Goal: Communication & Community: Connect with others

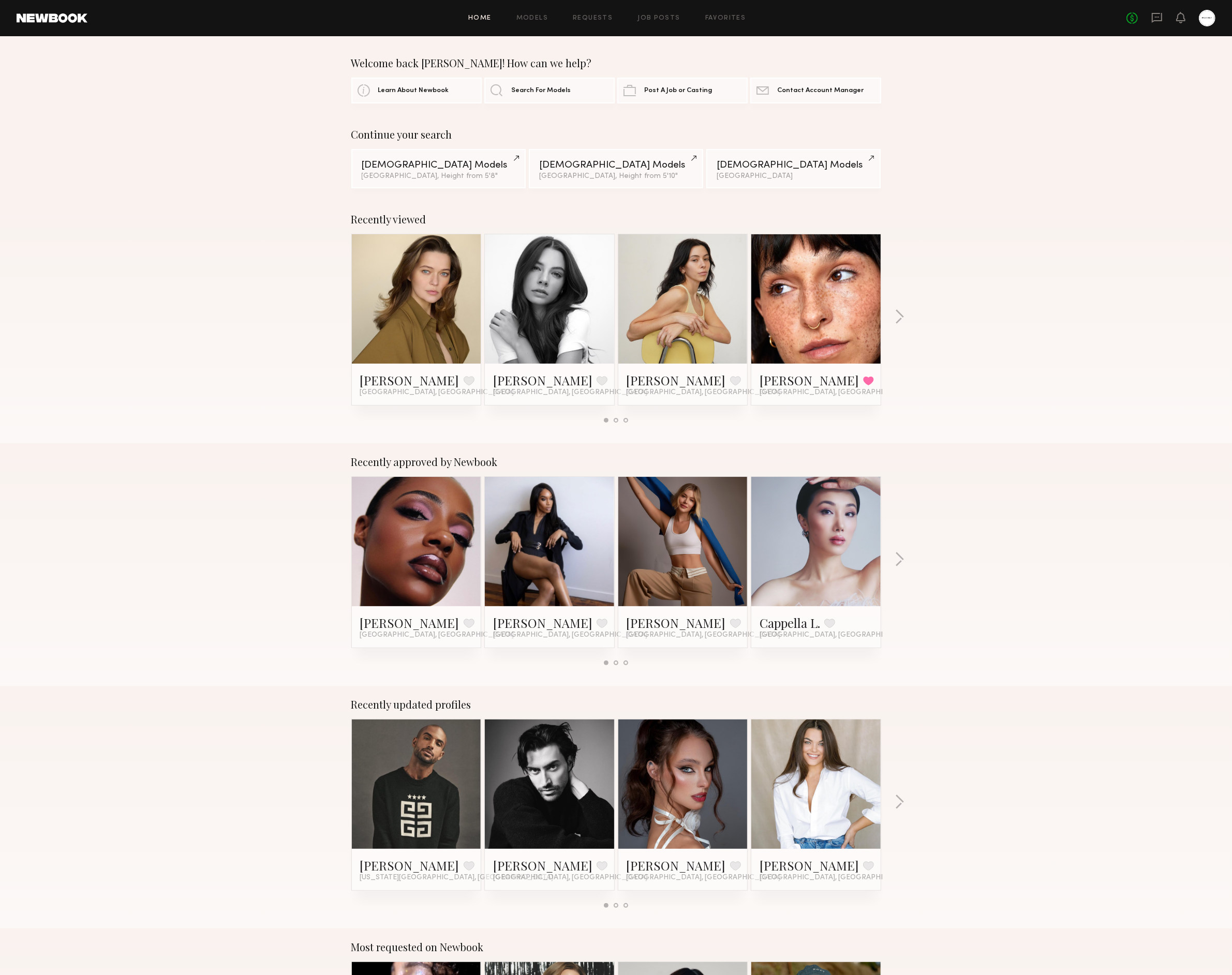
click at [1077, 175] on div "Continue your search Female Models Los Angeles, Height from 5'8" Male Models Lo…" at bounding box center [616, 158] width 1232 height 60
click at [1152, 20] on icon at bounding box center [1157, 18] width 11 height 10
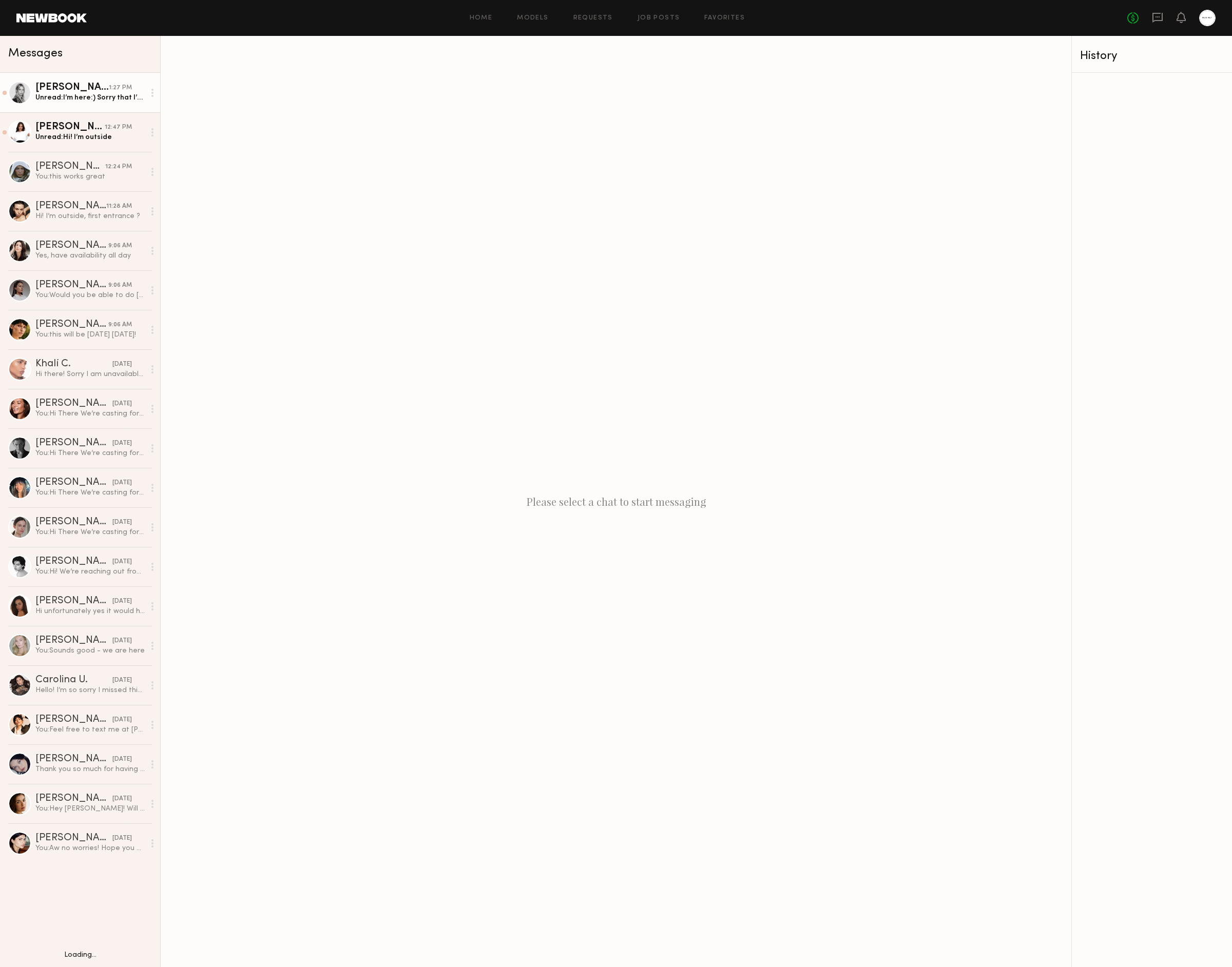
click at [100, 90] on div "Veronika M." at bounding box center [72, 88] width 74 height 10
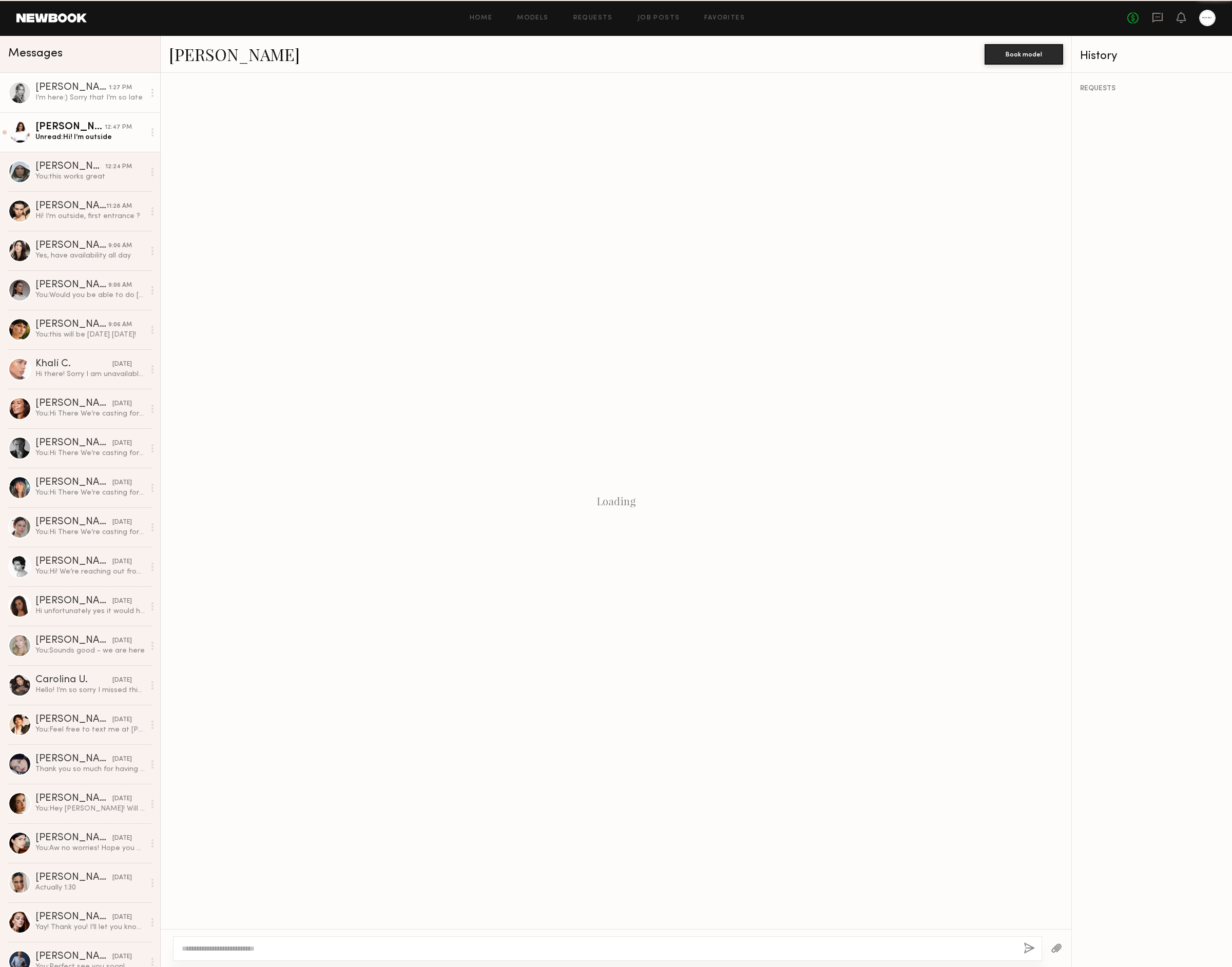
scroll to position [122, 0]
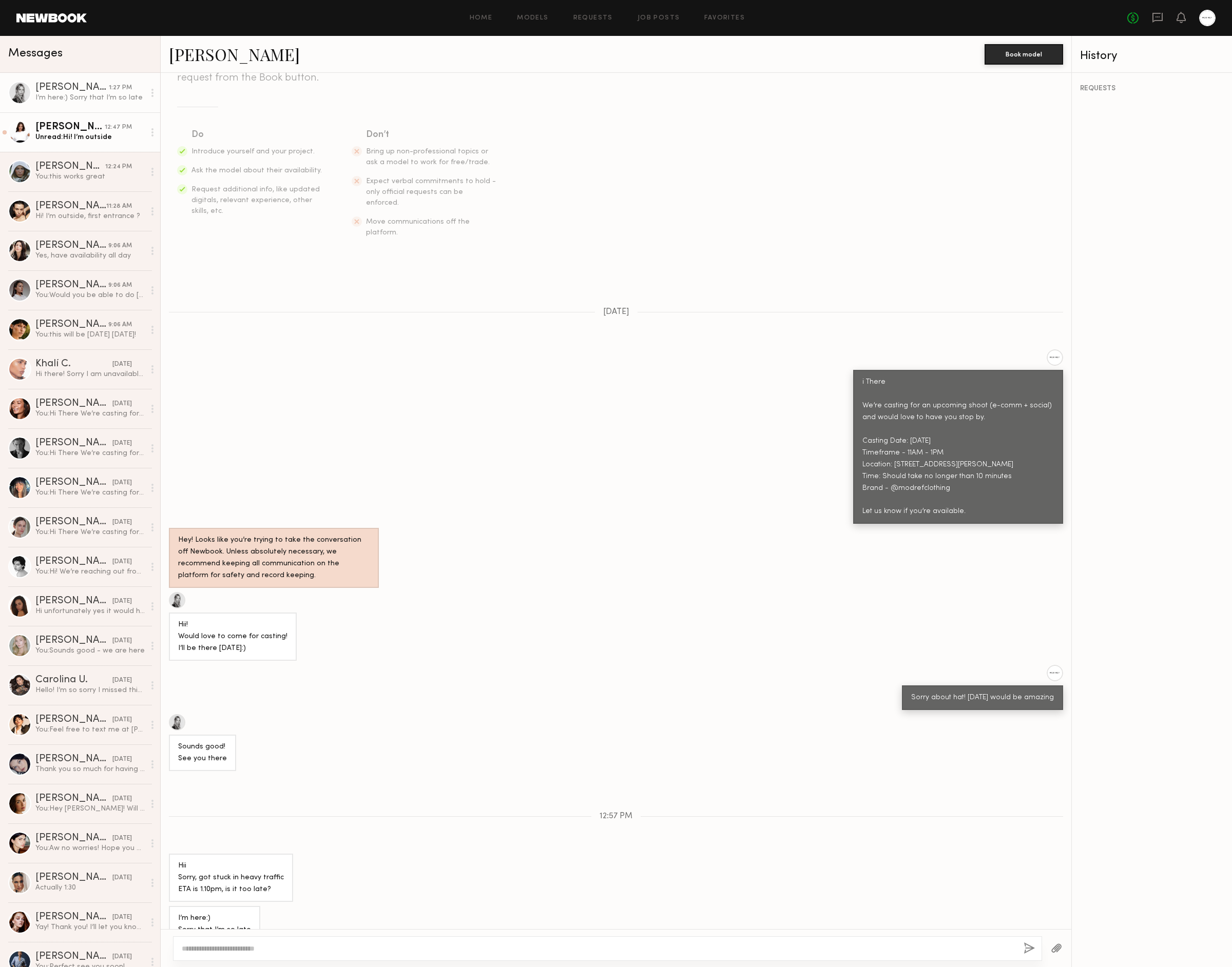
click at [93, 122] on div "Annelise B." at bounding box center [70, 127] width 69 height 10
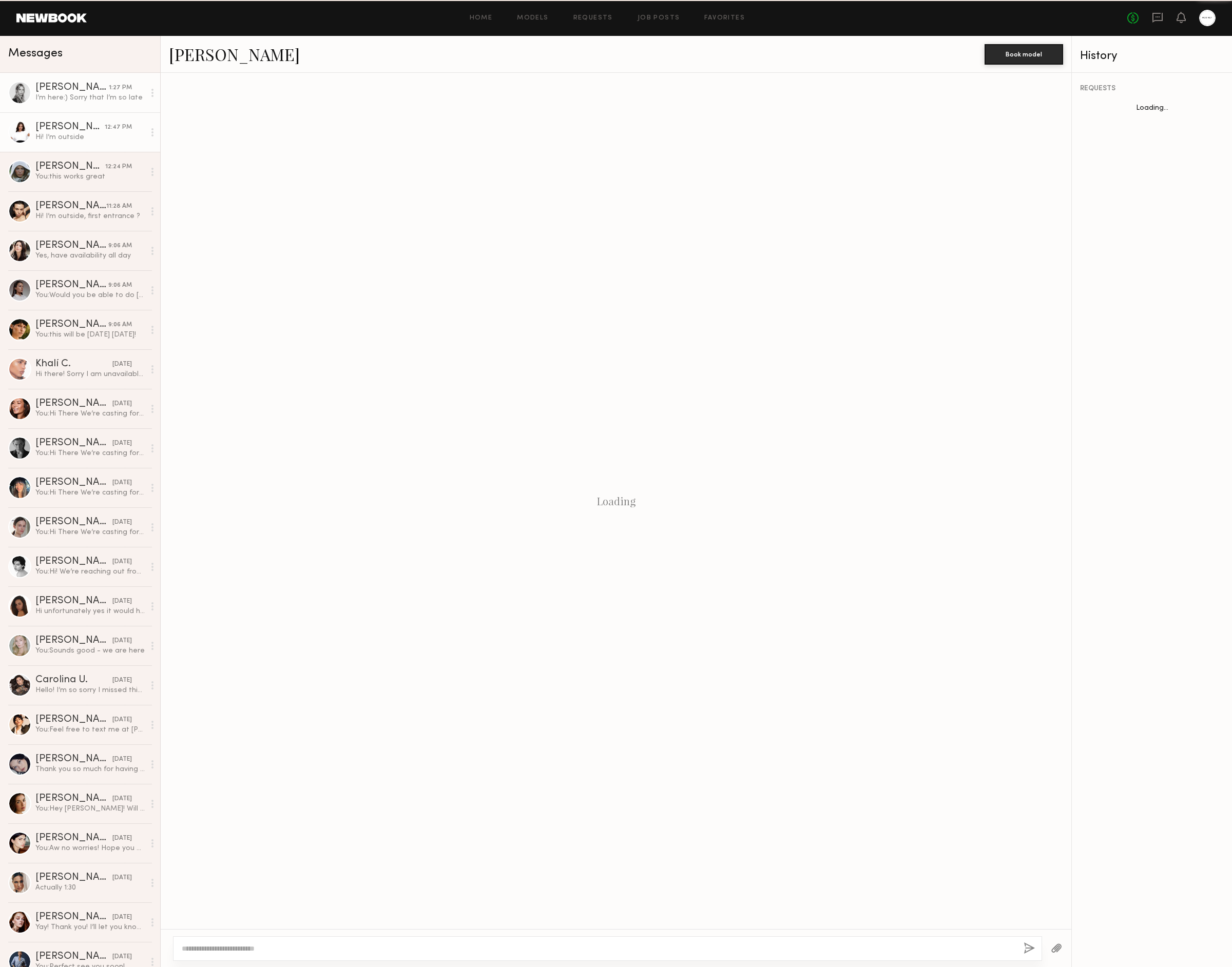
scroll to position [23, 0]
click at [91, 98] on div "I’m here:) Sorry that I’m so late" at bounding box center [90, 98] width 110 height 10
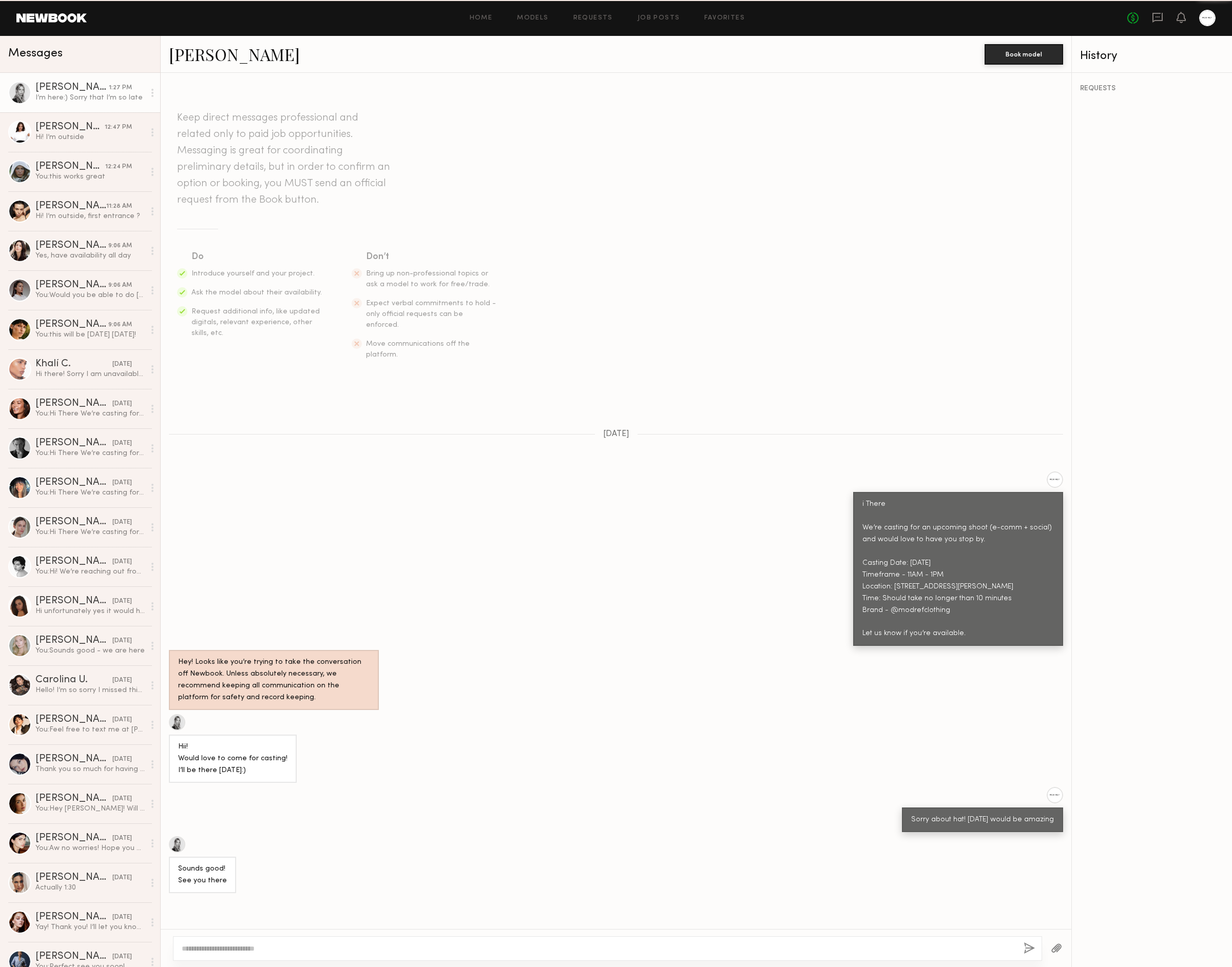
scroll to position [122, 0]
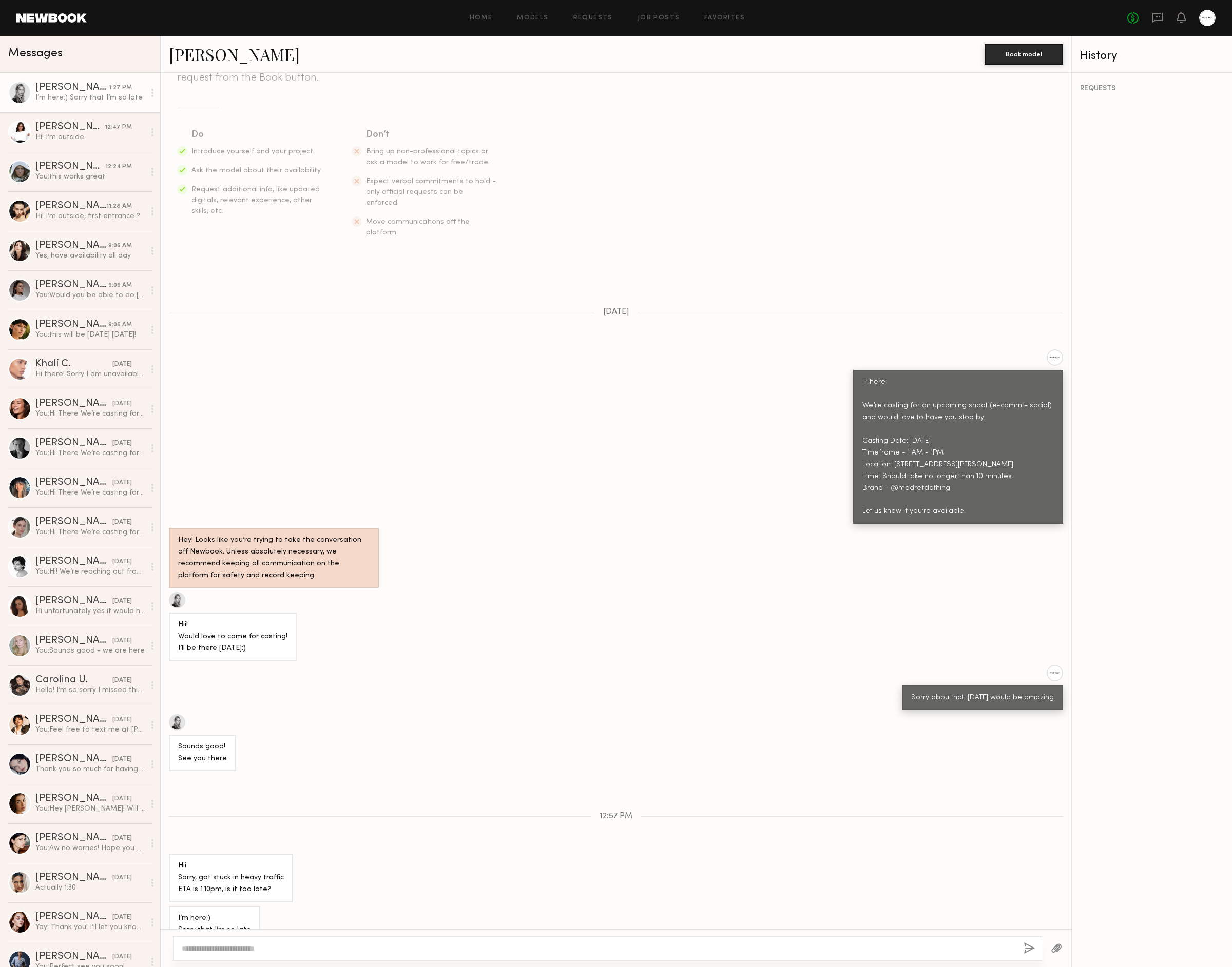
click at [233, 64] on link "Veronika M." at bounding box center [234, 54] width 131 height 22
click at [721, 558] on div "Hey! Looks like you’re trying to take the conversation off Newbook. Unless abso…" at bounding box center [615, 558] width 911 height 60
click at [630, 944] on textarea at bounding box center [598, 949] width 834 height 10
click at [626, 950] on textarea at bounding box center [598, 949] width 834 height 10
click at [626, 949] on textarea at bounding box center [598, 949] width 834 height 10
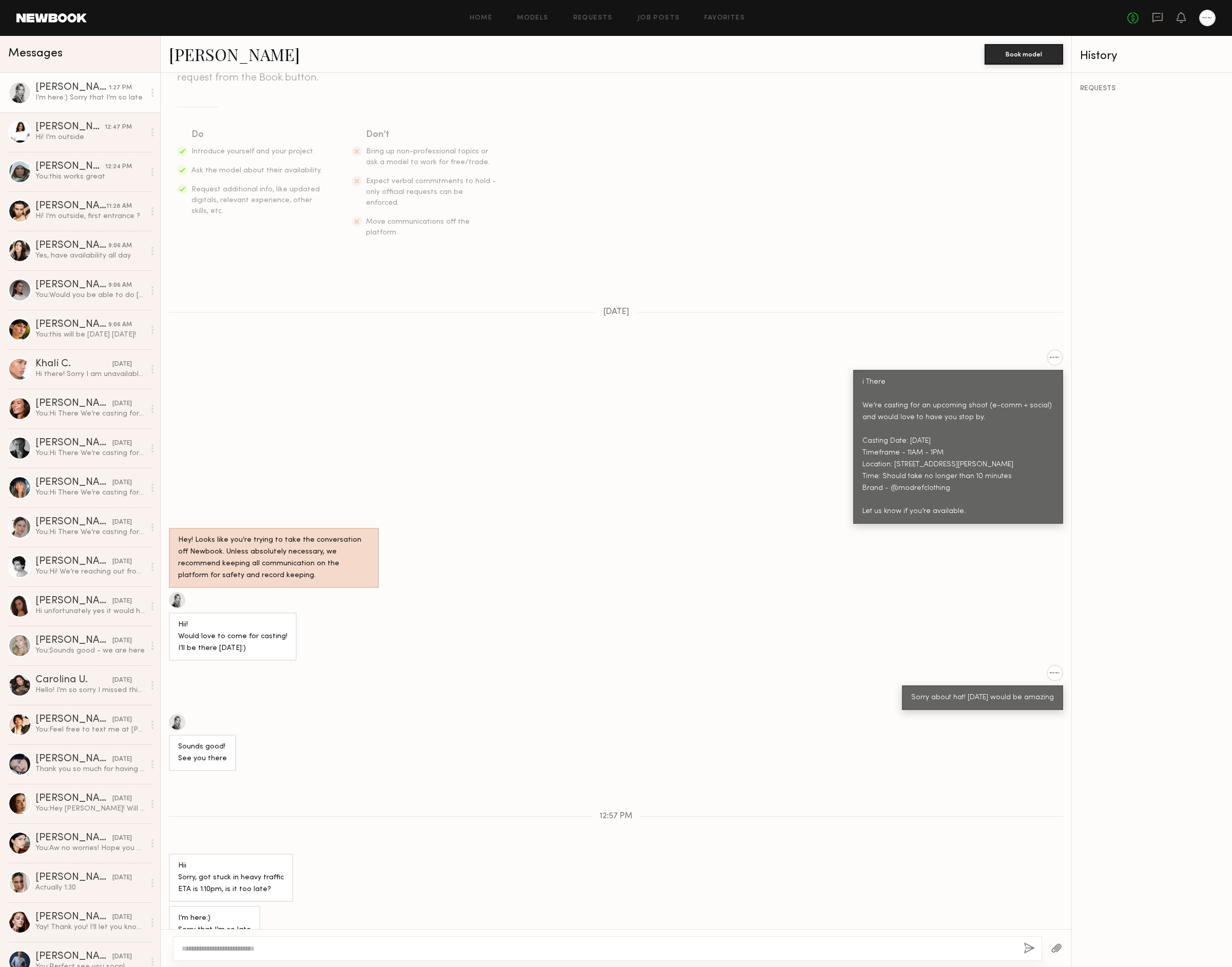
click at [626, 949] on textarea at bounding box center [598, 949] width 834 height 10
type textarea "**********"
click at [1034, 941] on div "**********" at bounding box center [608, 949] width 870 height 25
click at [1033, 943] on button "button" at bounding box center [1030, 949] width 11 height 13
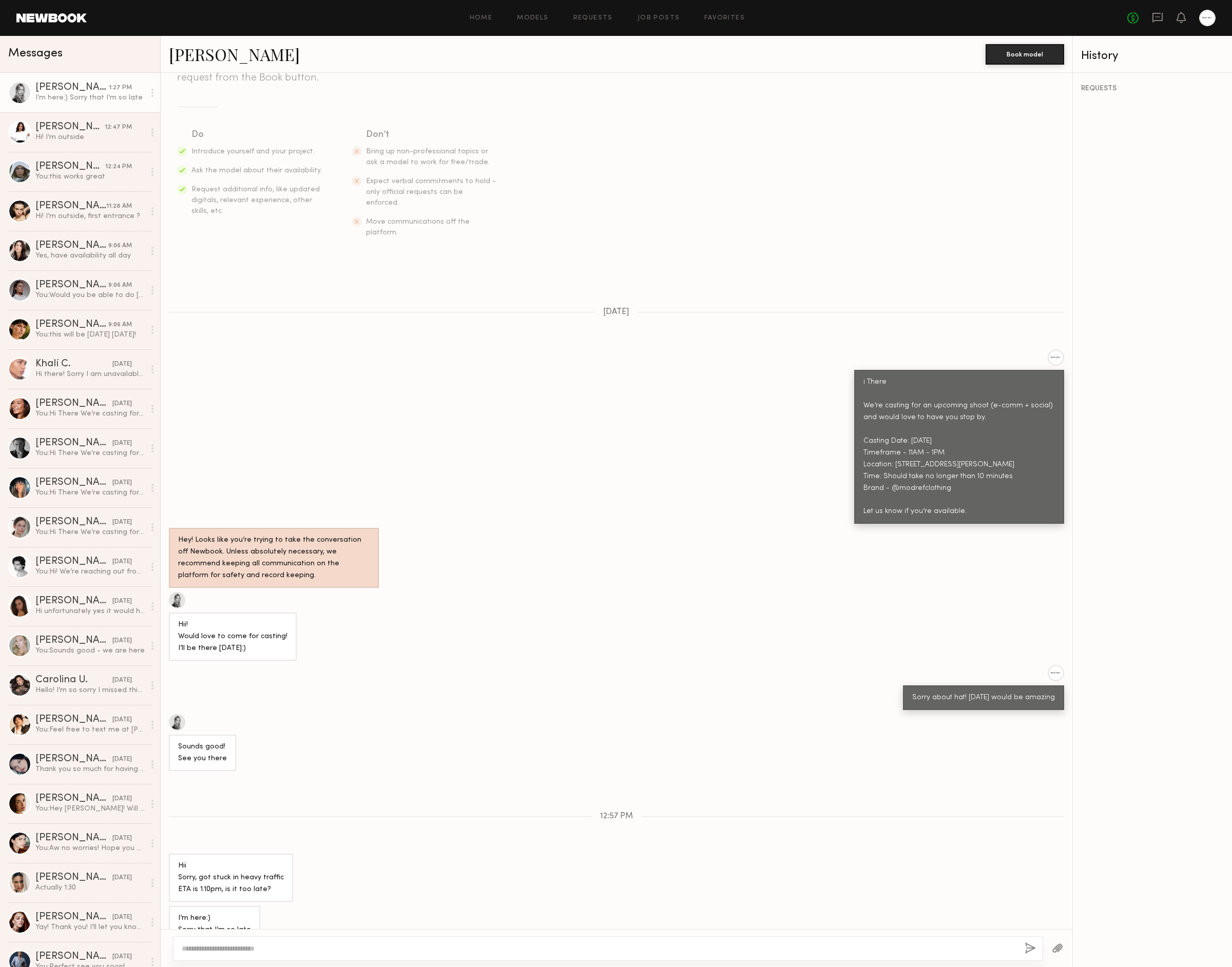
scroll to position [240, 0]
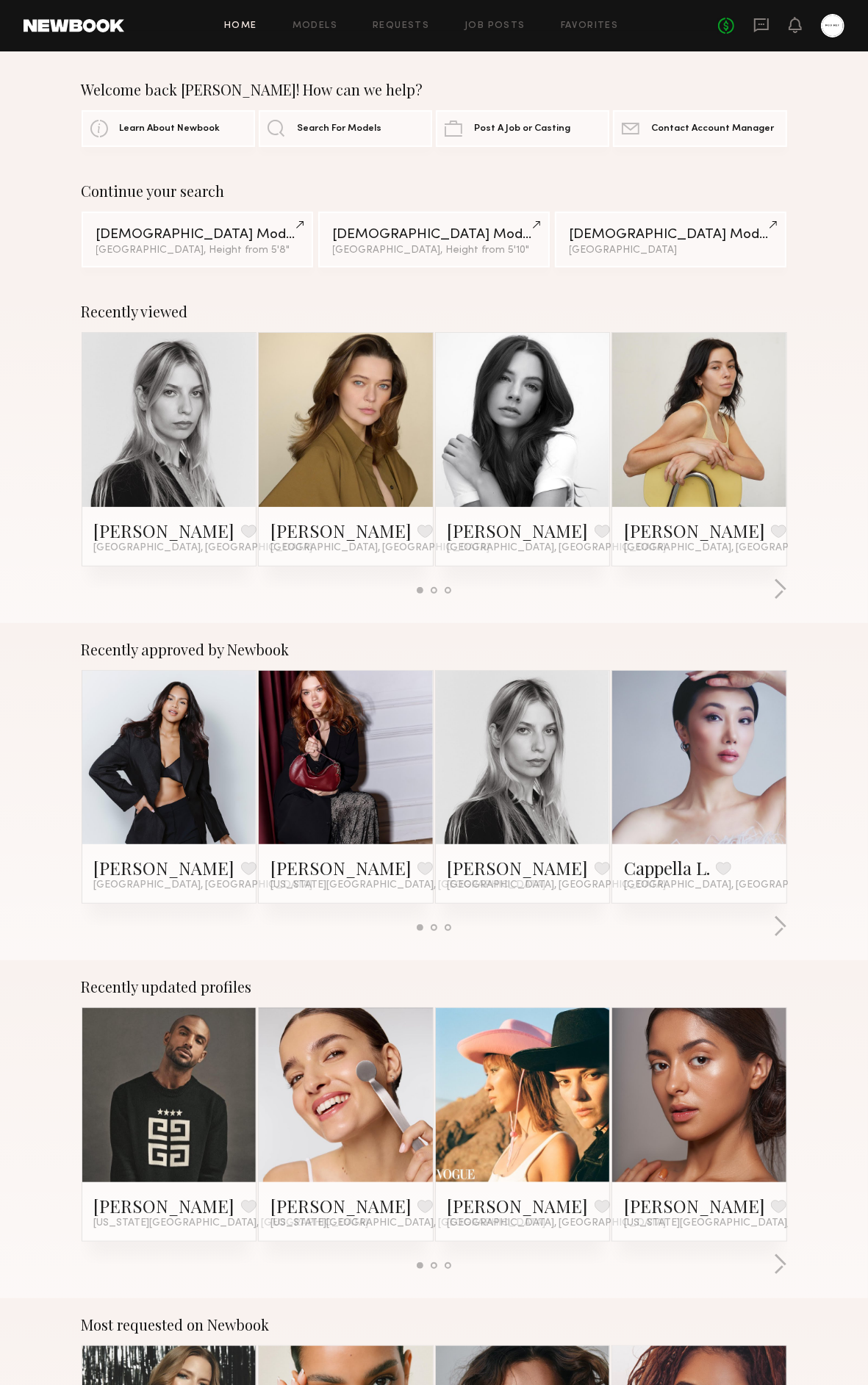
click at [749, 16] on div "No fees up to $5,000" at bounding box center [780, 25] width 126 height 23
click at [755, 21] on icon at bounding box center [762, 25] width 15 height 14
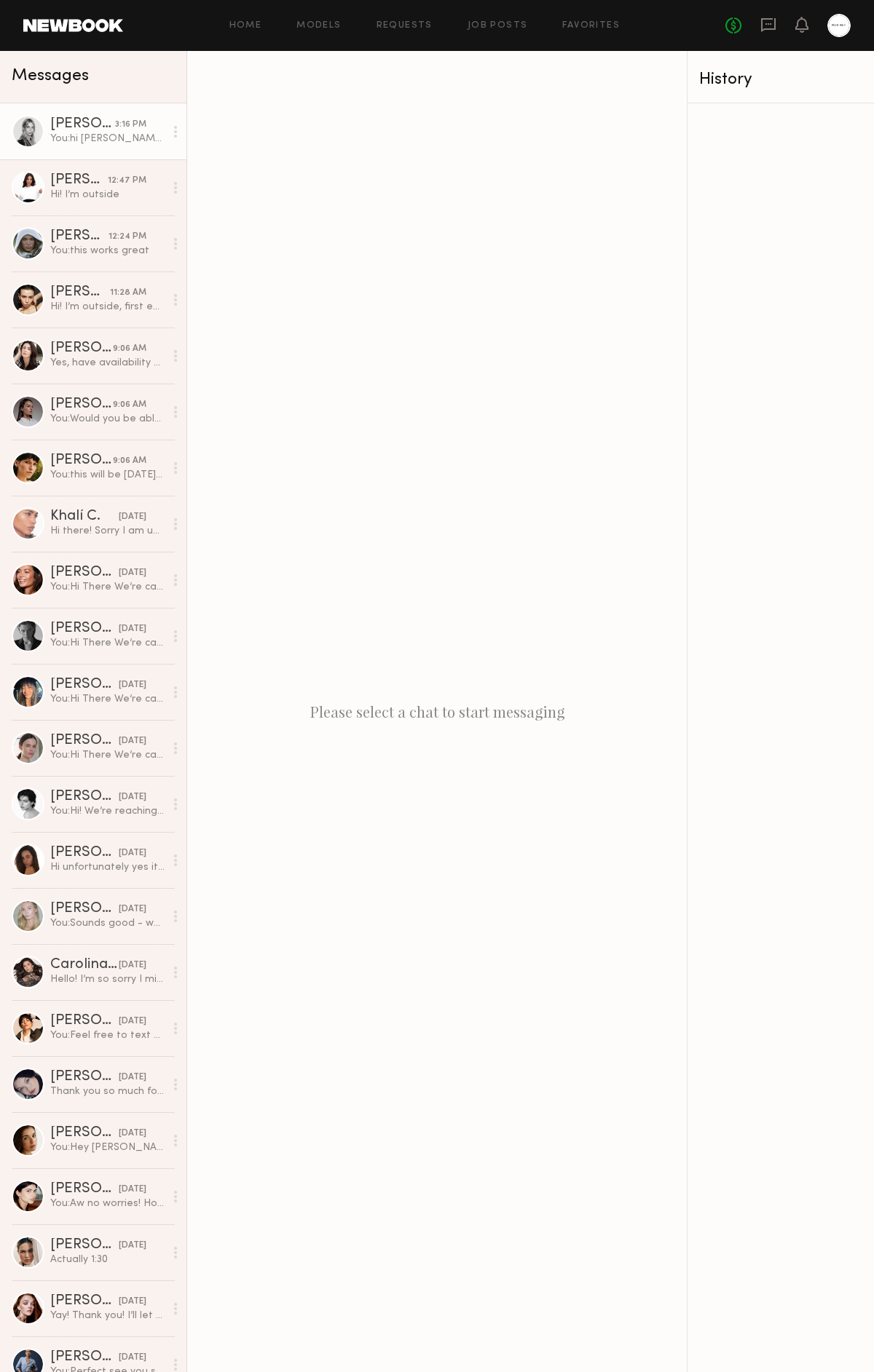
click at [142, 141] on div "You: hi Veronika - did you happen to reach out? We're at the warehouse" at bounding box center [107, 139] width 115 height 14
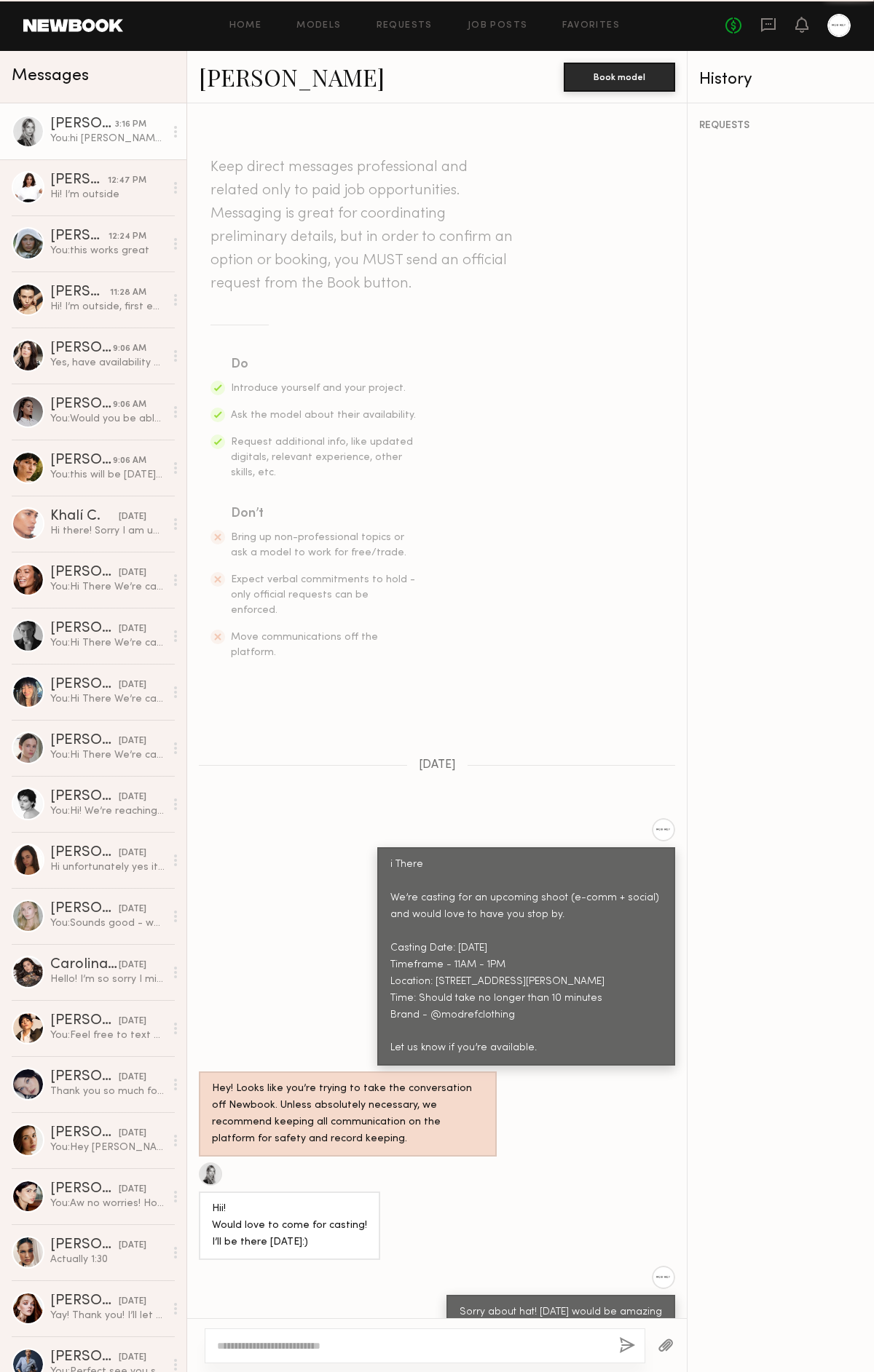
scroll to position [382, 0]
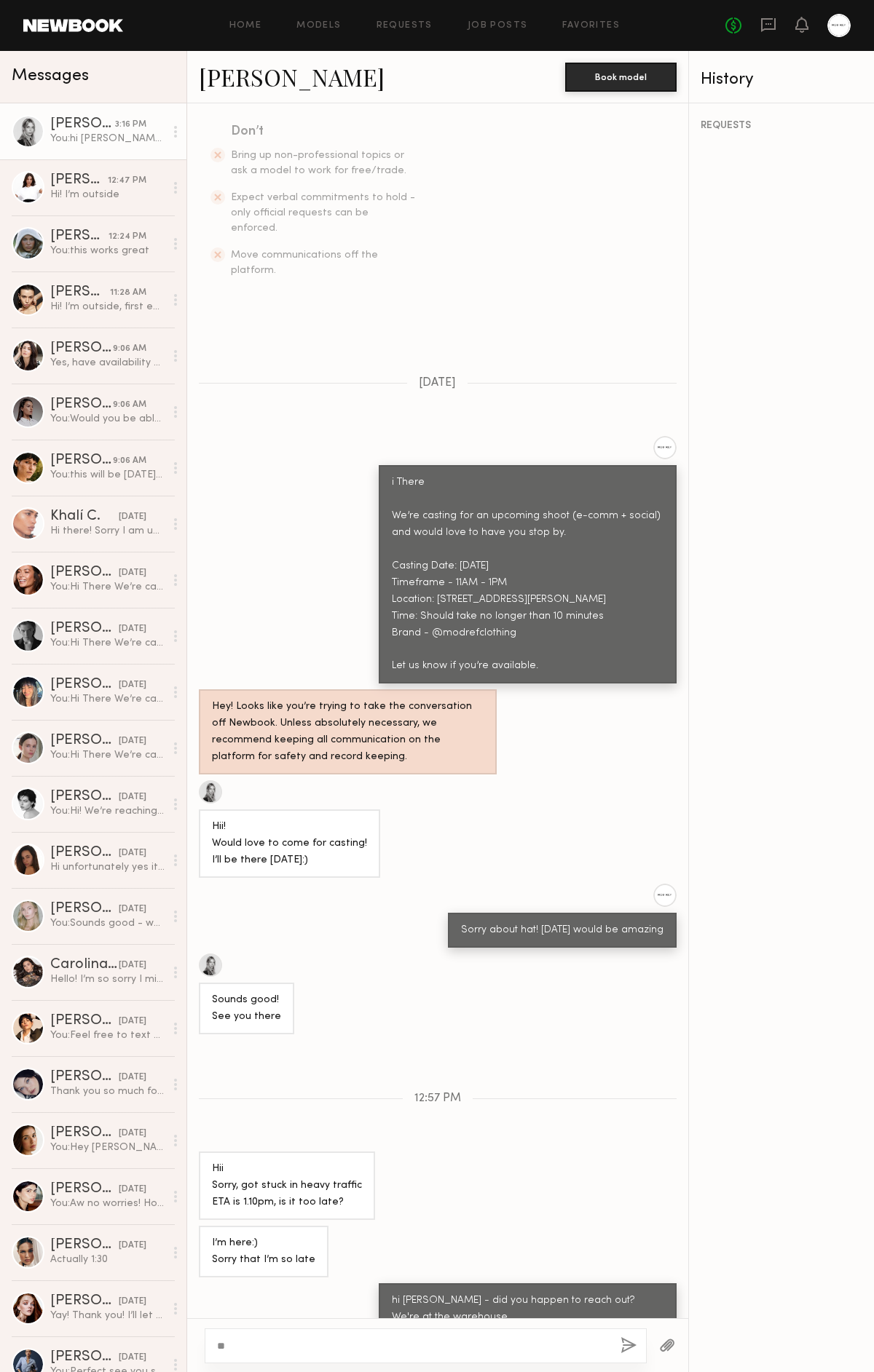
type textarea "*"
type textarea "**********"
click at [621, 1344] on button "button" at bounding box center [628, 1347] width 16 height 18
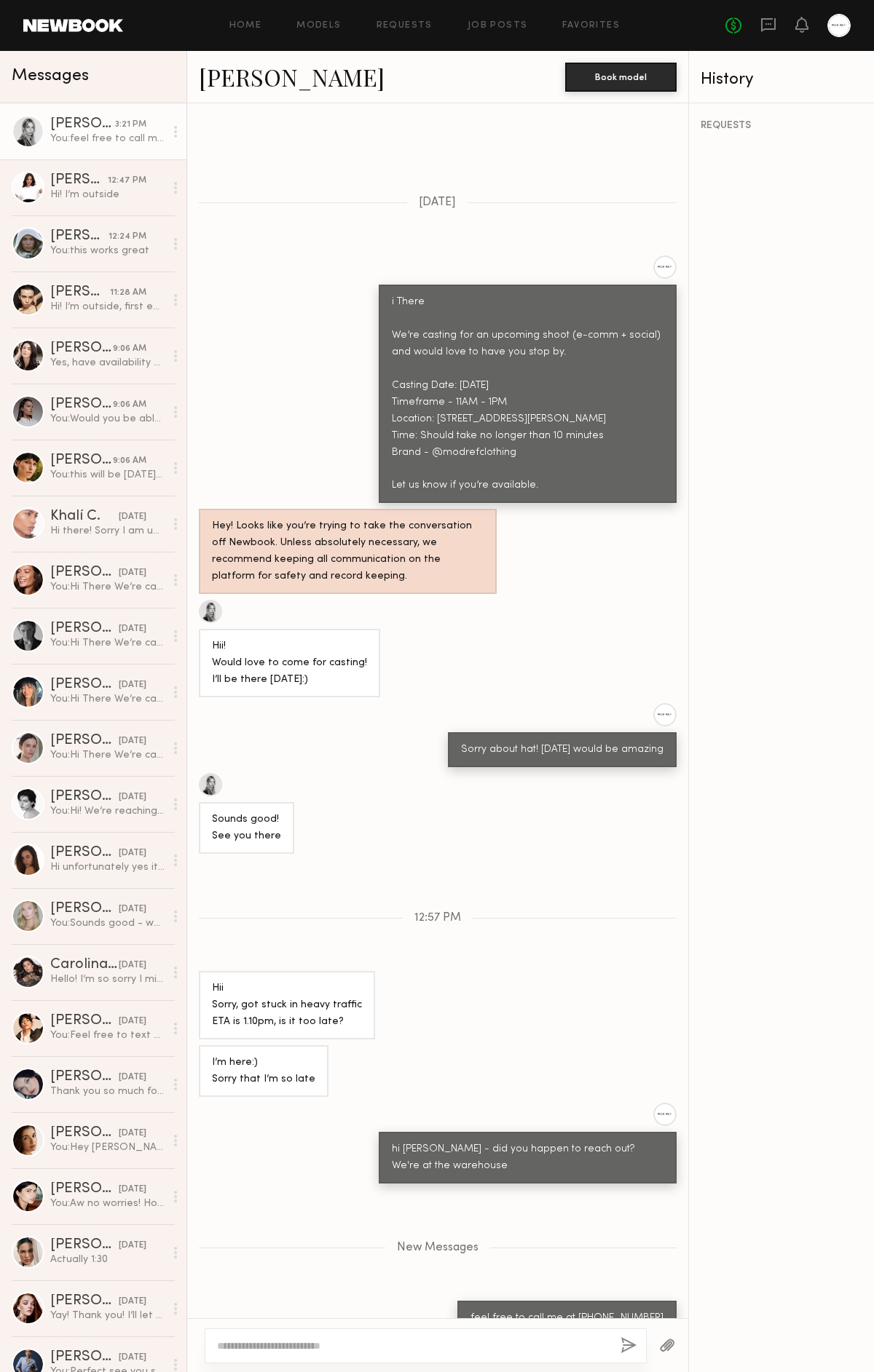
scroll to position [653, 0]
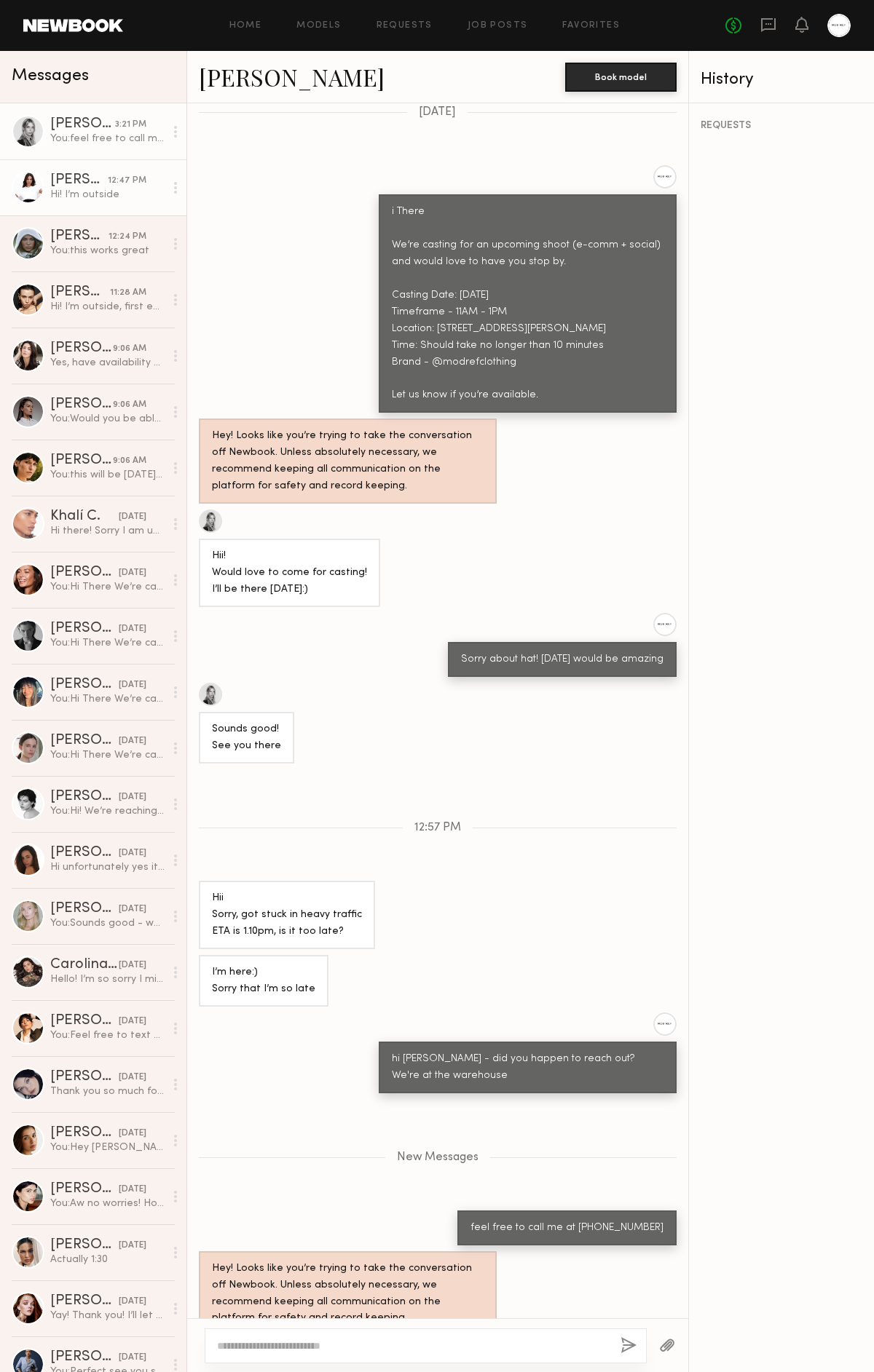
click at [117, 214] on link "Annelise B. 12:47 PM Hi! I’m outside" at bounding box center [93, 187] width 187 height 56
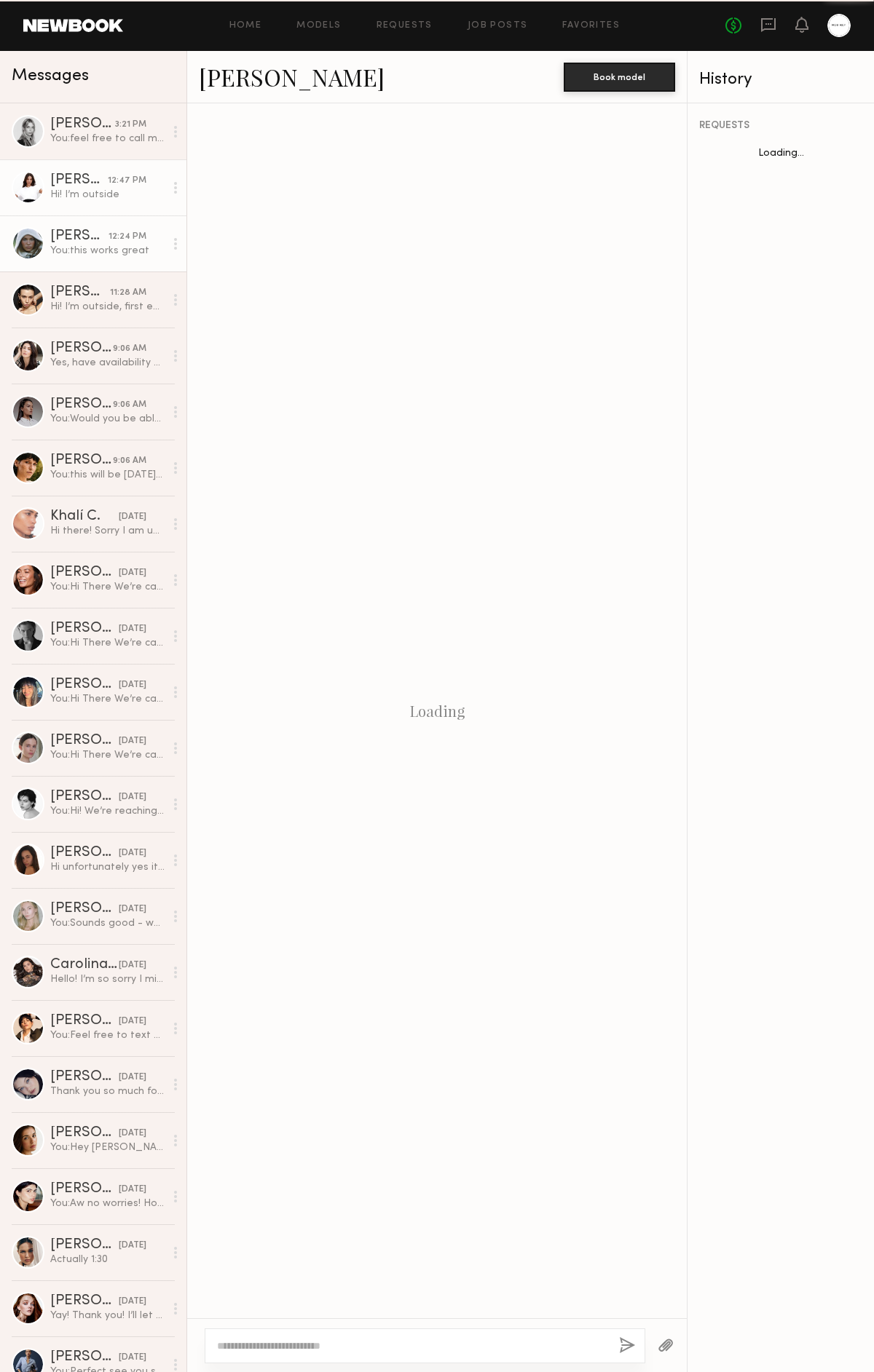
scroll to position [184, 0]
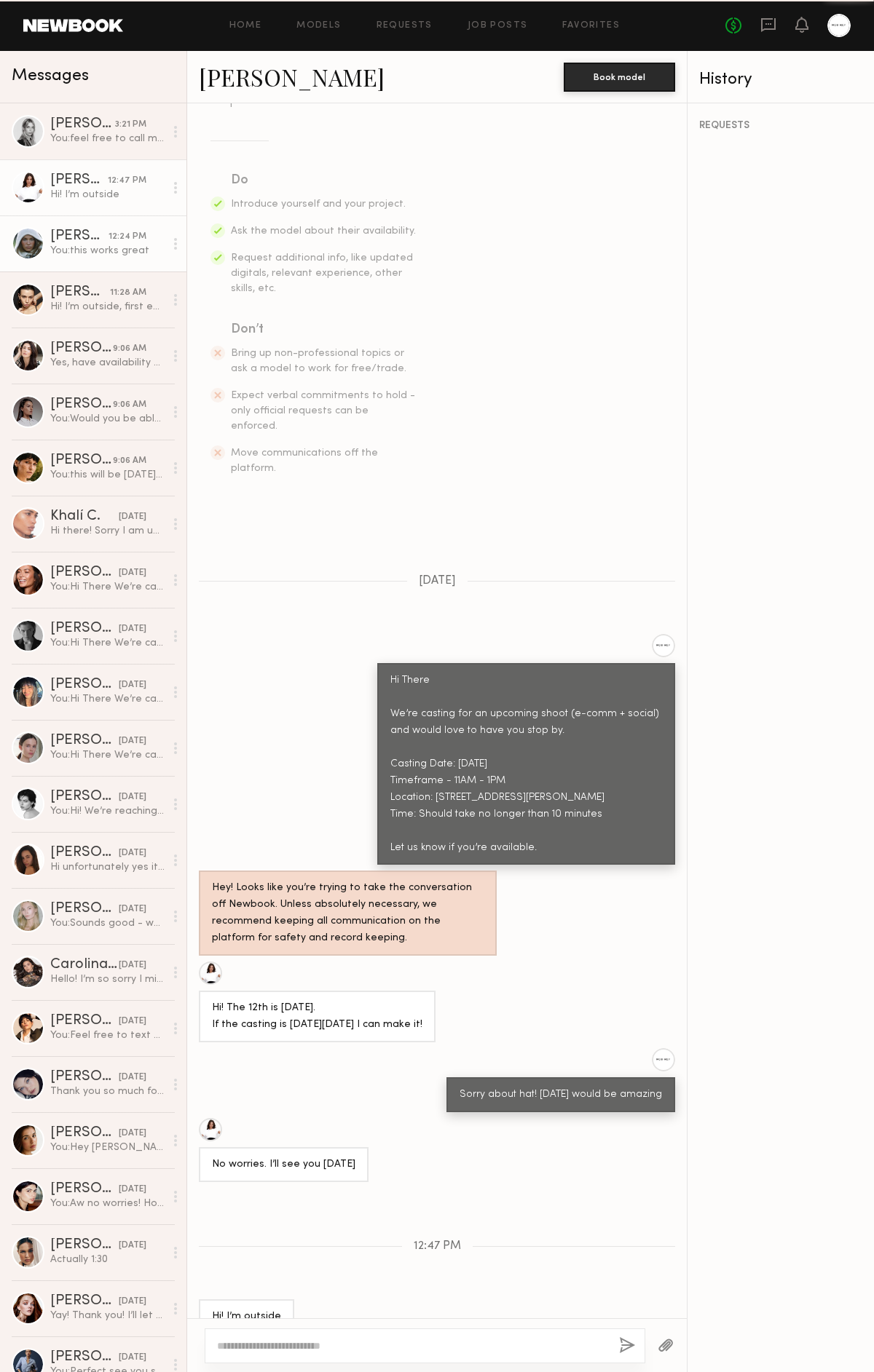
click at [117, 234] on div "12:24 PM" at bounding box center [127, 237] width 38 height 14
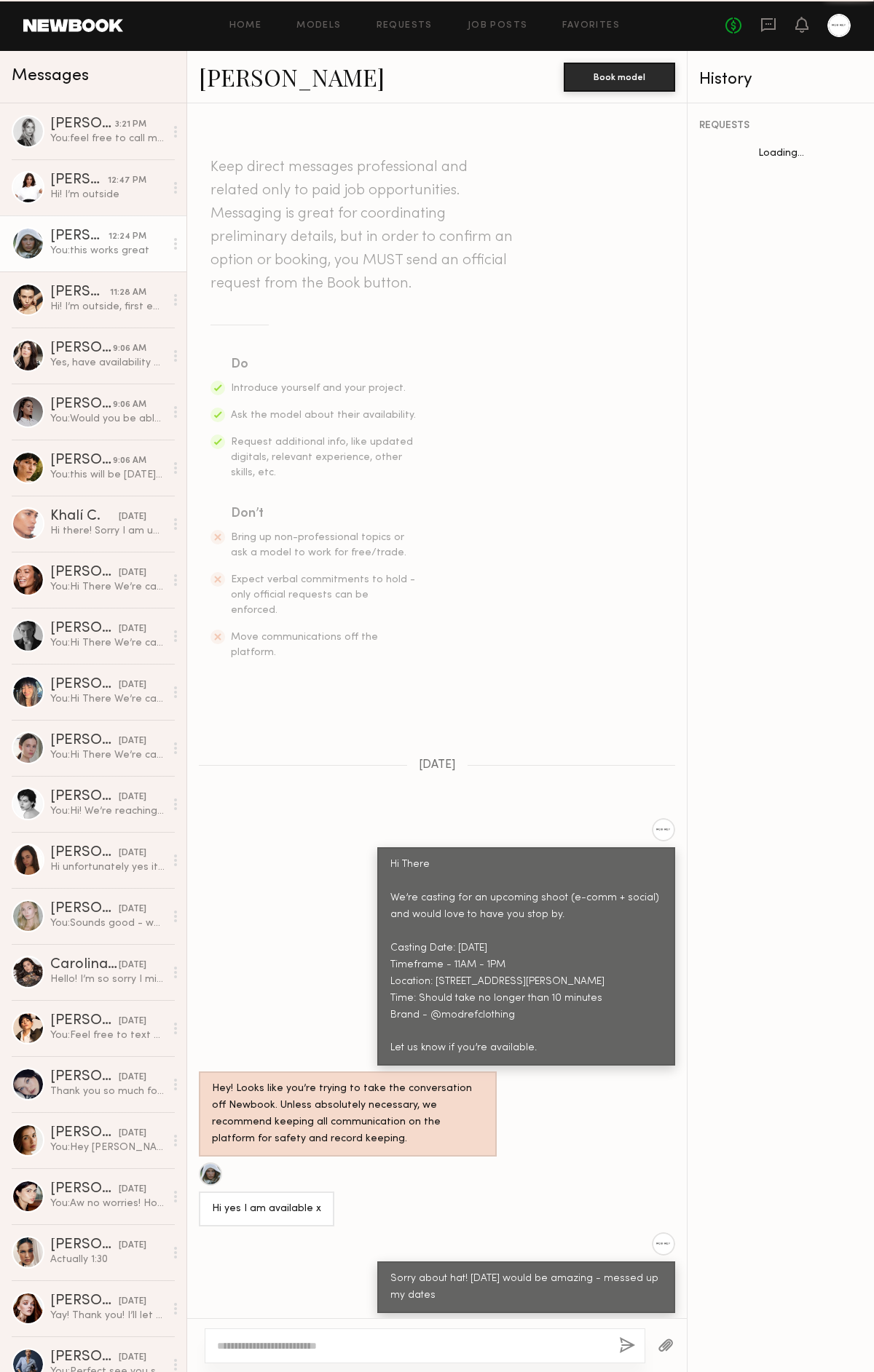
scroll to position [508, 0]
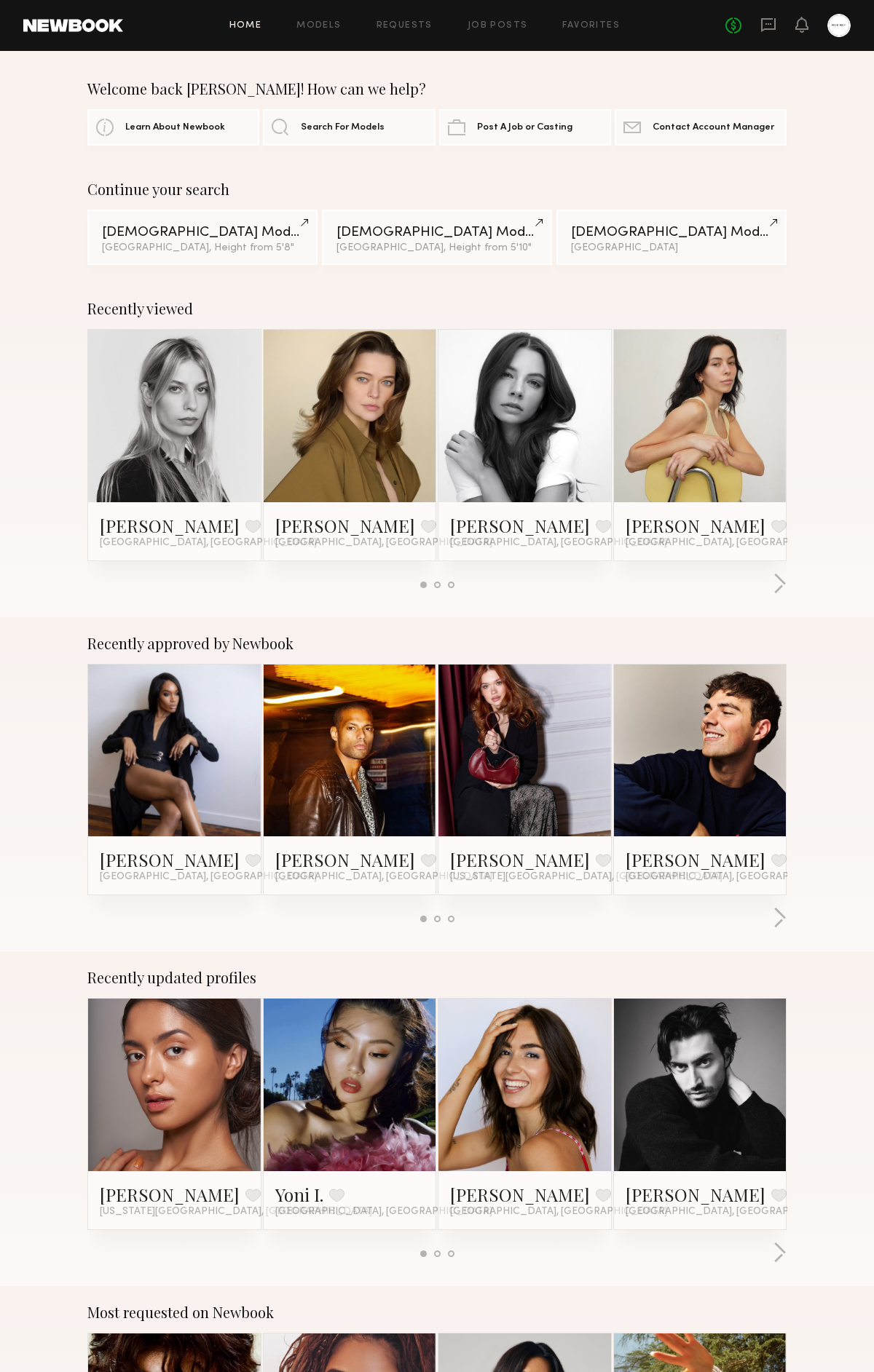
click at [780, 29] on div "No fees up to $5,000" at bounding box center [787, 25] width 125 height 23
click at [758, 30] on div "No fees up to $5,000" at bounding box center [787, 25] width 125 height 23
click at [766, 28] on icon at bounding box center [769, 25] width 15 height 14
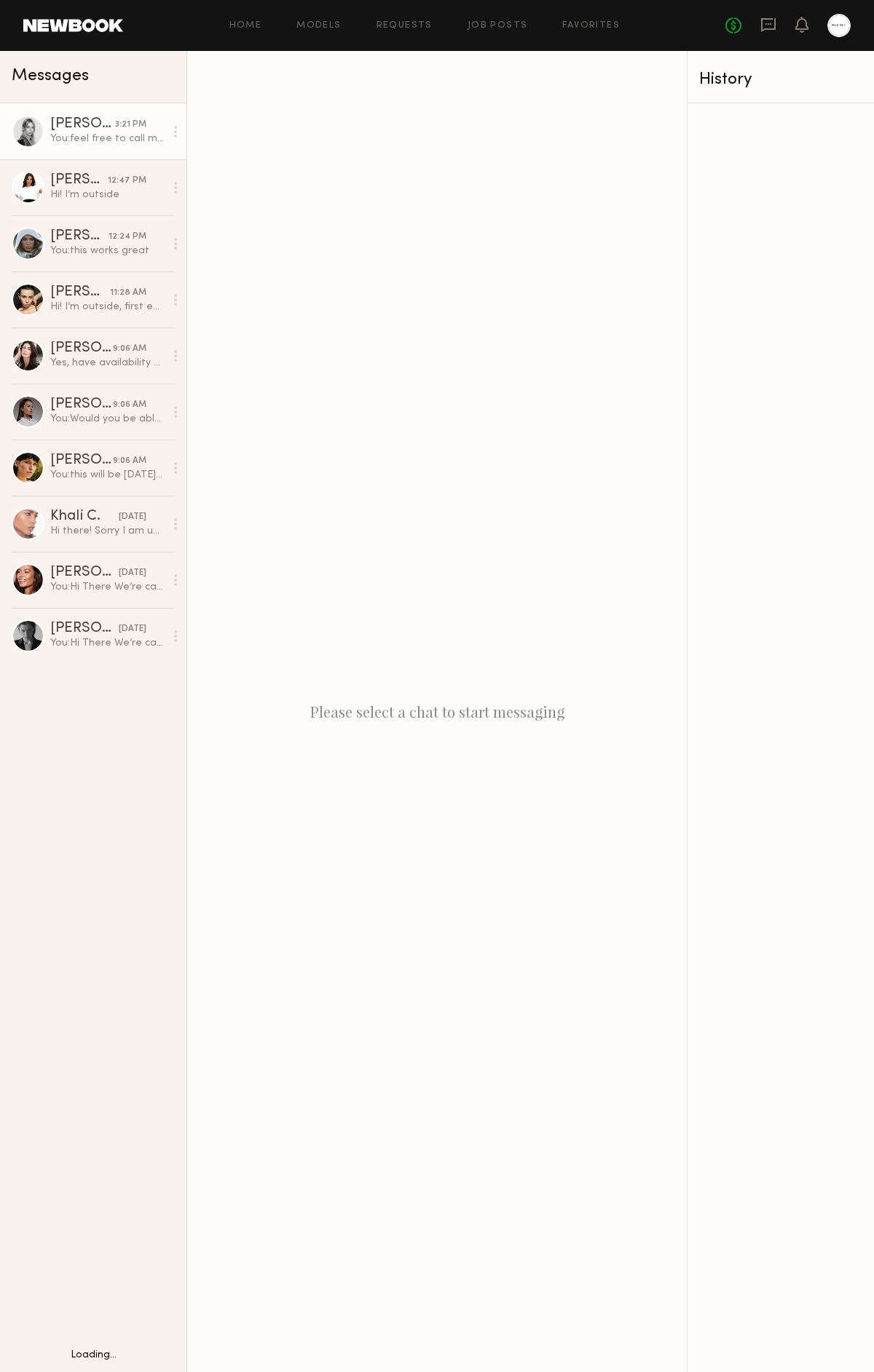
click at [103, 111] on link "Veronika M. 3:21 PM You: feel free to call me at 7142618685" at bounding box center [93, 131] width 187 height 56
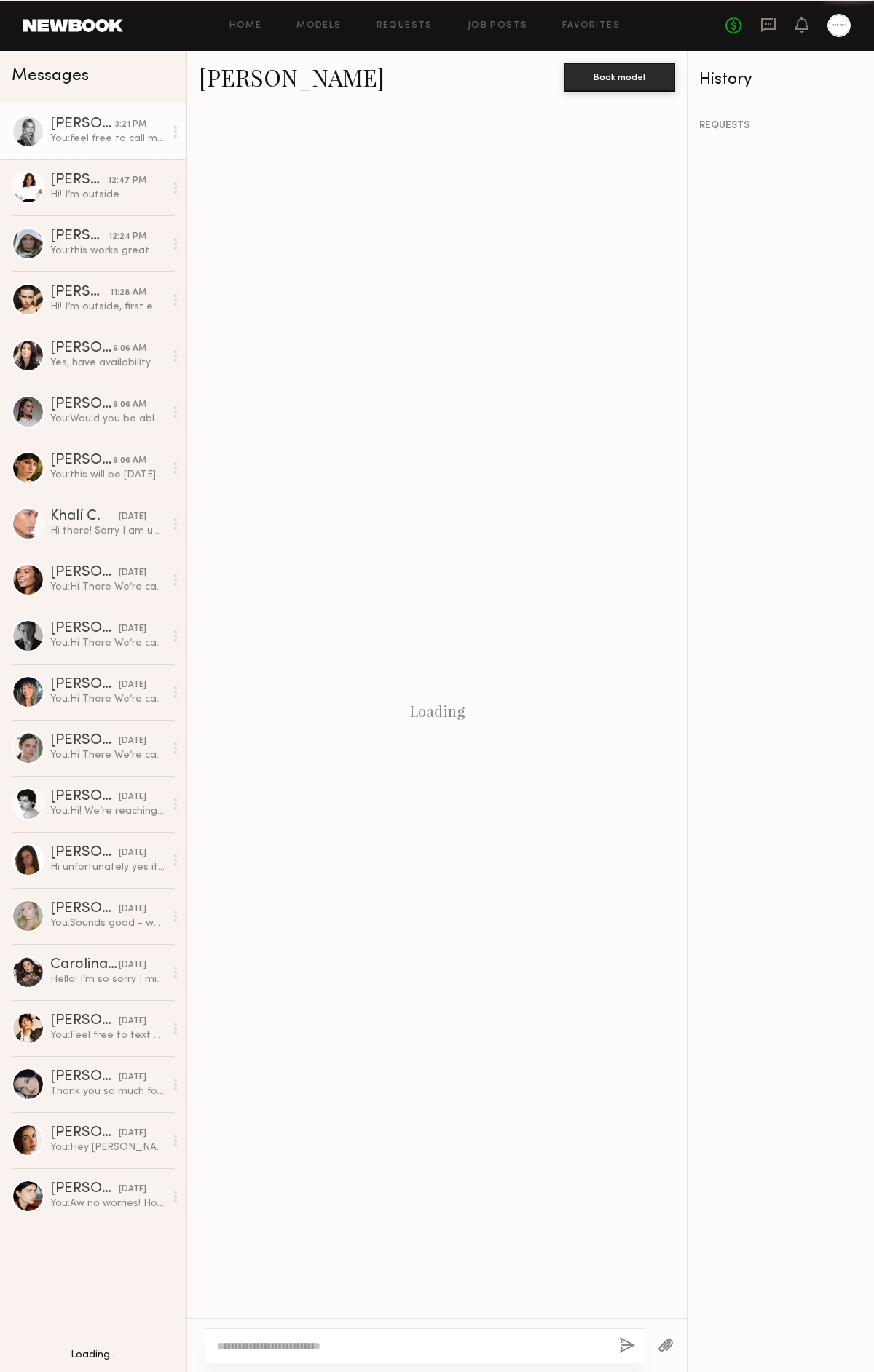
scroll to position [543, 0]
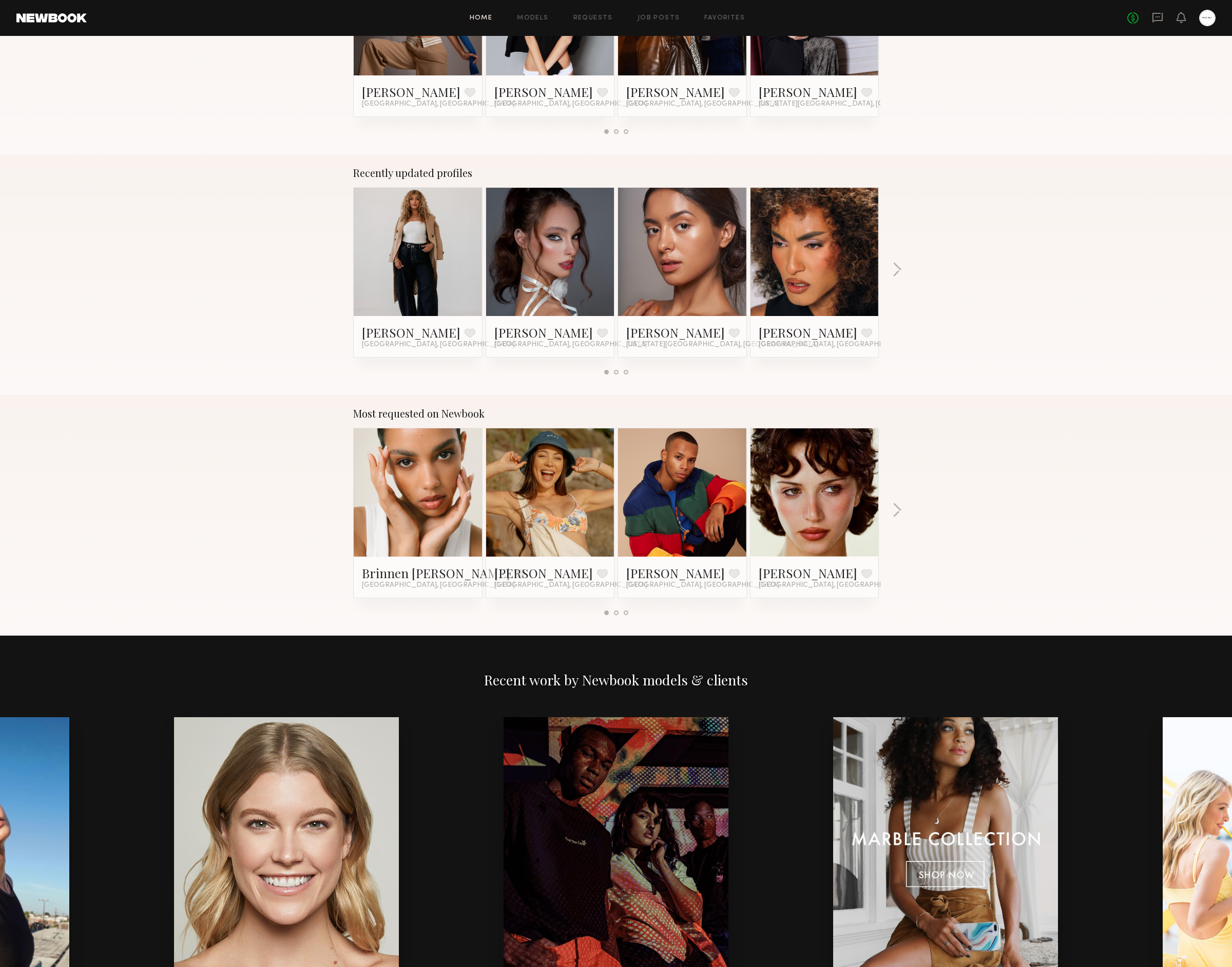
scroll to position [233, 0]
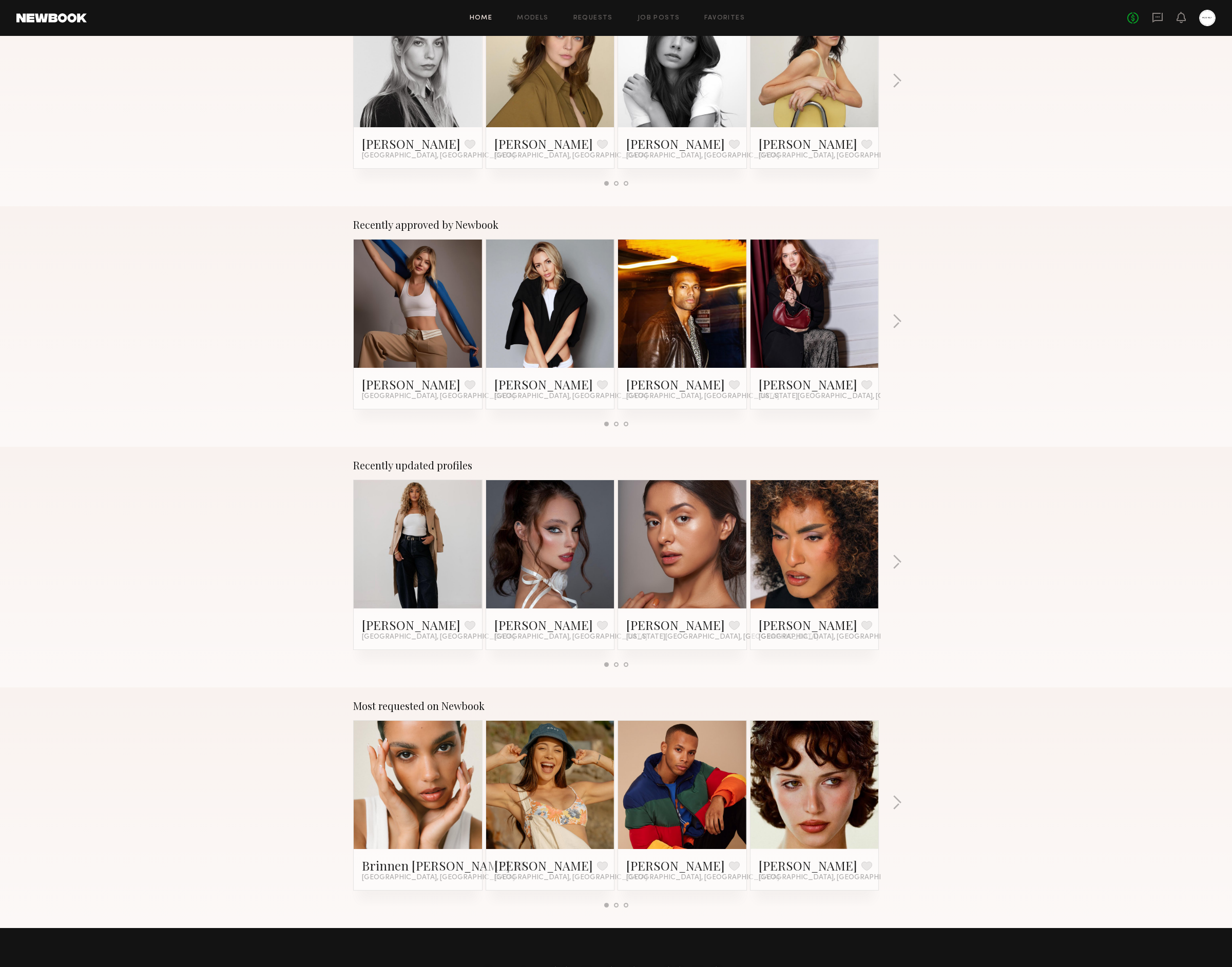
click at [887, 317] on div "Recently approved by Newbook [PERSON_NAME] Favorite [GEOGRAPHIC_DATA], [GEOGRAP…" at bounding box center [616, 326] width 1232 height 240
click at [892, 321] on button "button" at bounding box center [897, 323] width 10 height 17
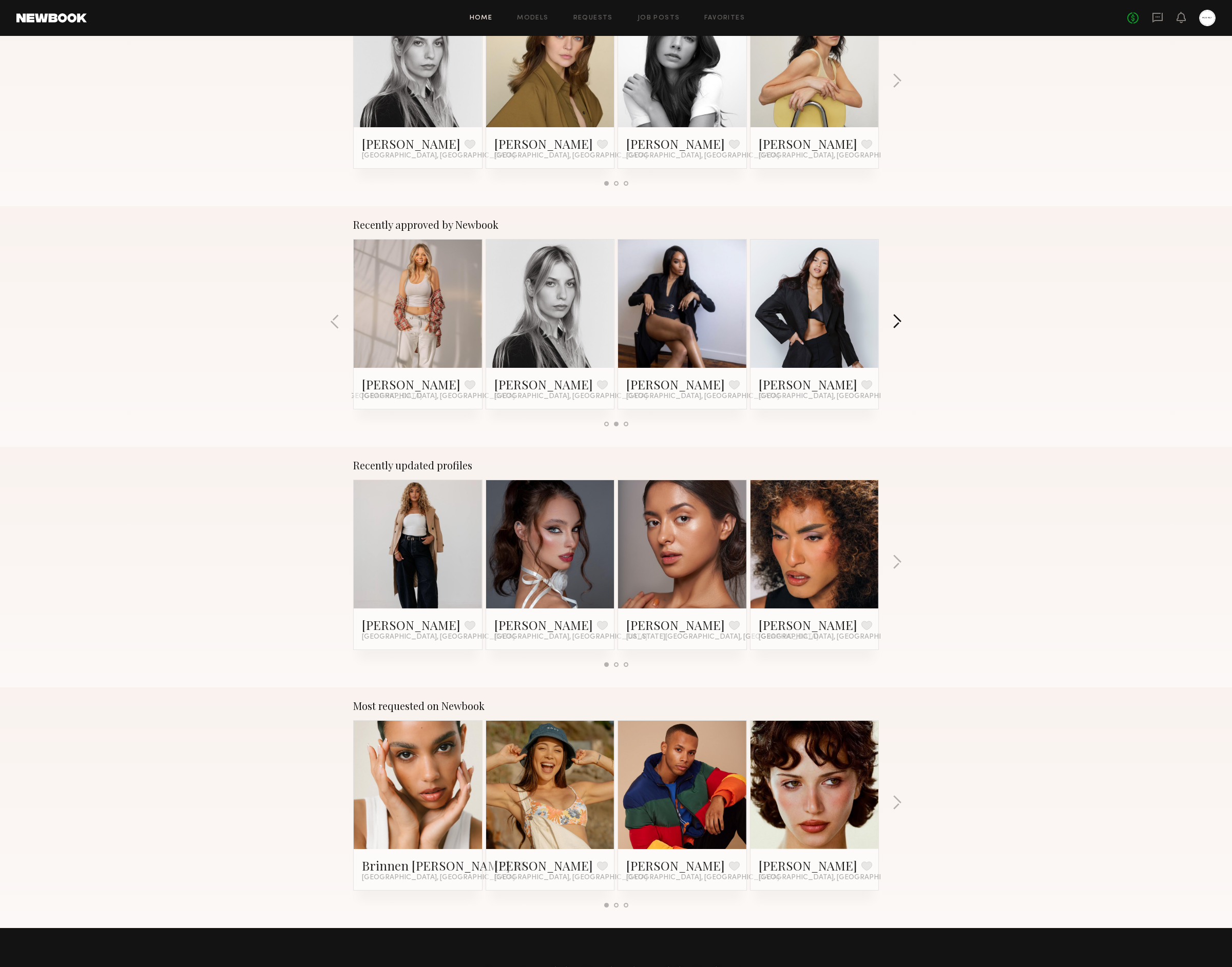
click at [892, 321] on button "button" at bounding box center [897, 323] width 10 height 17
